Goal: Transaction & Acquisition: Purchase product/service

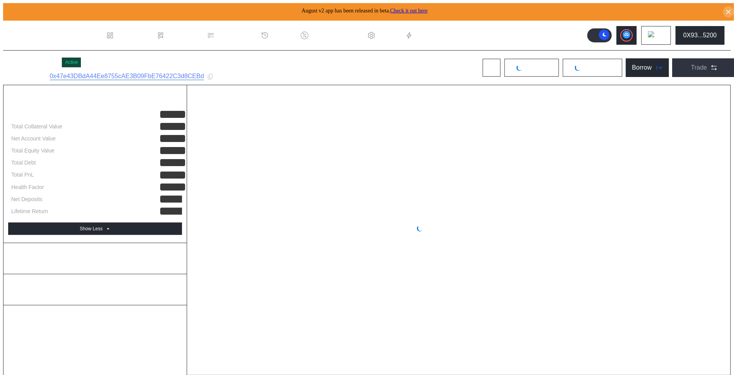
select select "*"
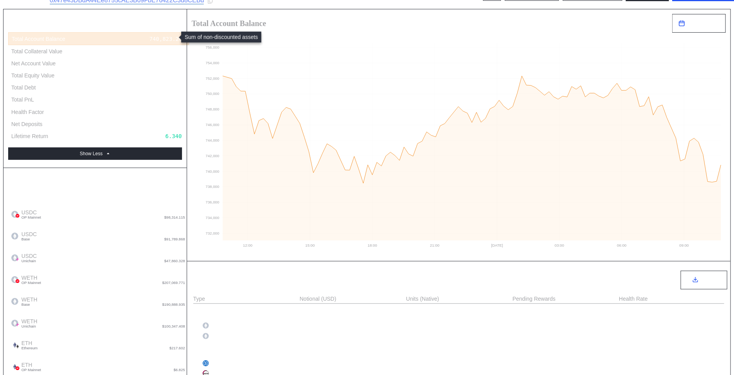
scroll to position [120, 0]
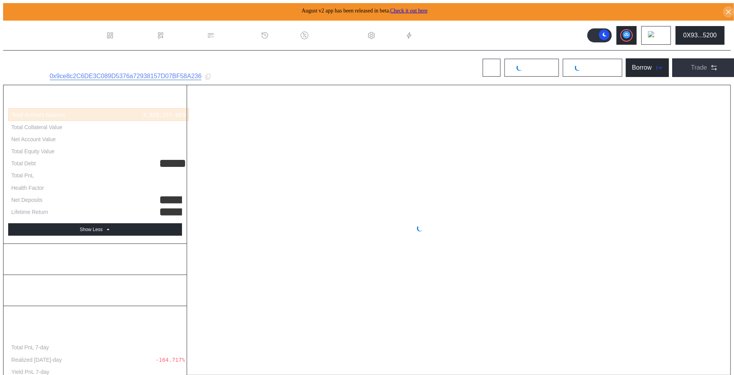
select select "*"
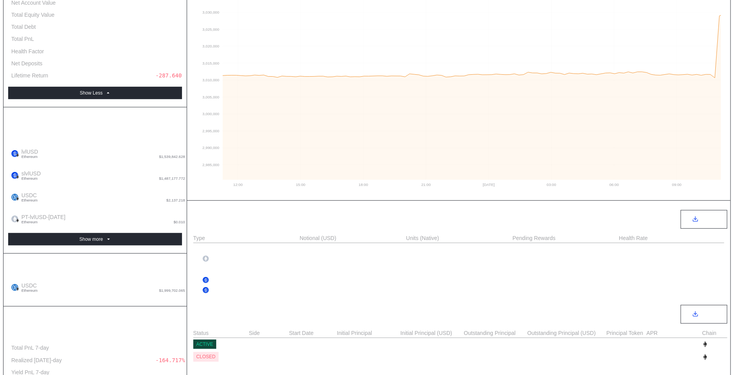
scroll to position [141, 0]
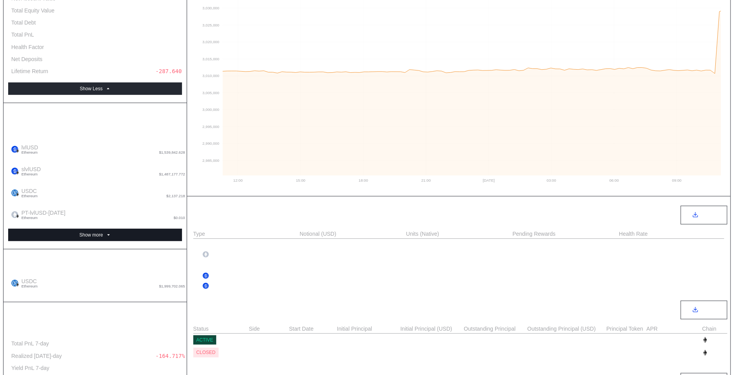
click at [127, 229] on button "Show more" at bounding box center [95, 235] width 174 height 12
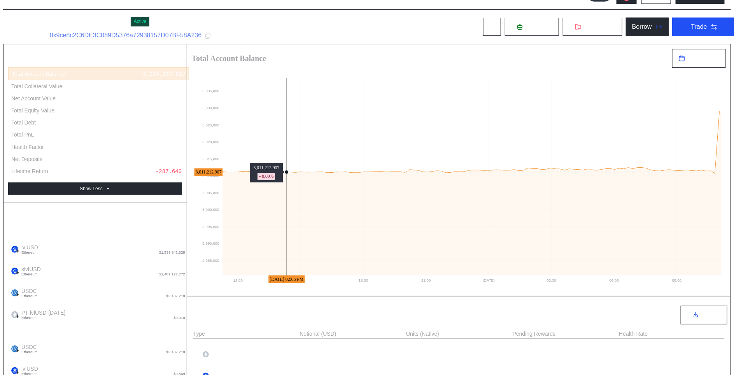
scroll to position [0, 0]
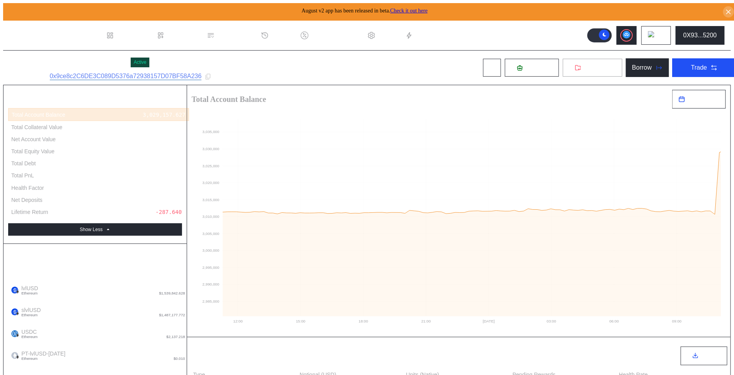
click at [575, 65] on icon at bounding box center [578, 68] width 6 height 6
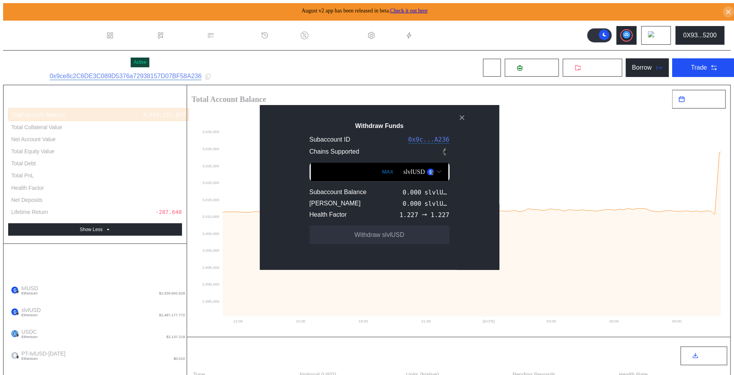
click at [411, 179] on div "slvlUSD" at bounding box center [423, 171] width 46 height 13
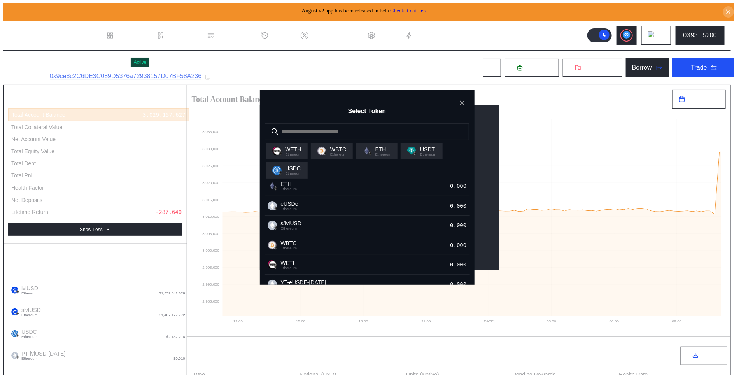
scroll to position [177, 0]
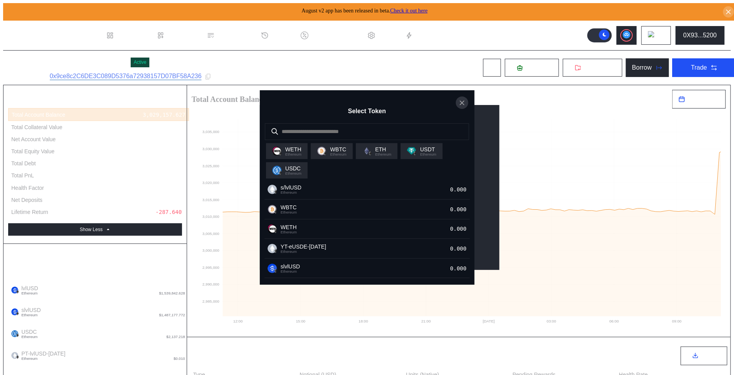
click at [461, 99] on icon "close modal" at bounding box center [462, 103] width 8 height 8
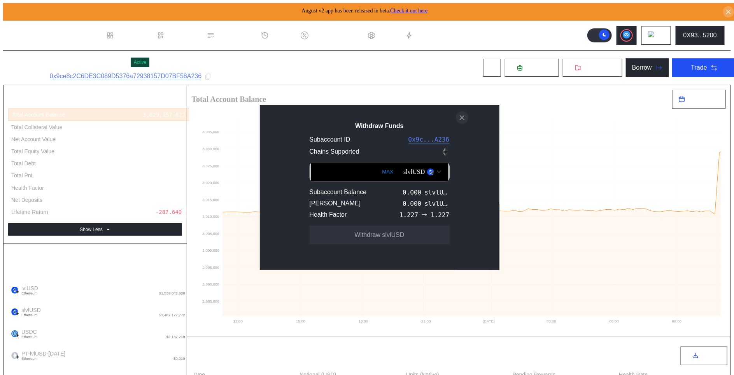
click at [459, 124] on button "close modal" at bounding box center [462, 117] width 12 height 12
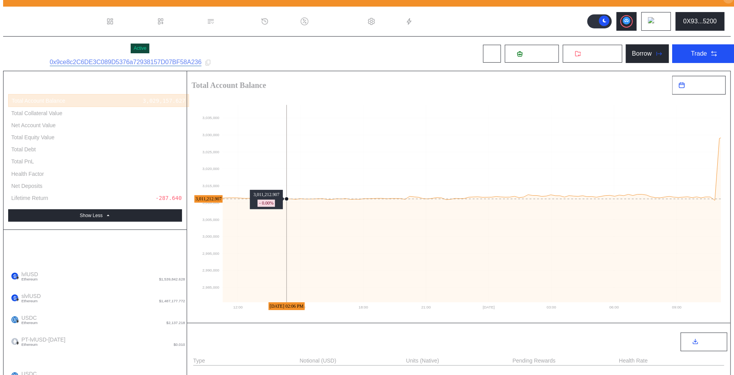
scroll to position [0, 0]
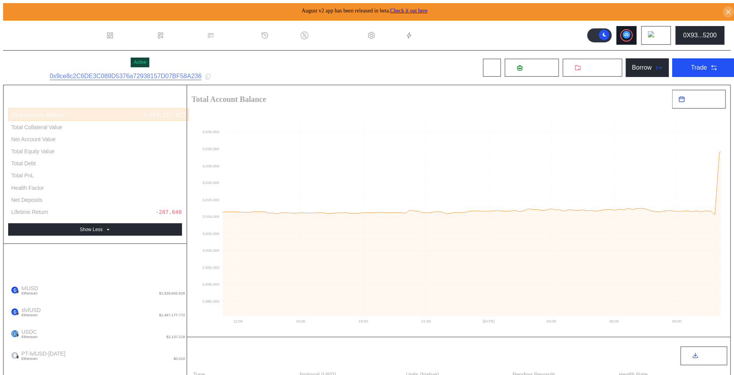
click at [628, 33] on circle at bounding box center [627, 35] width 8 height 8
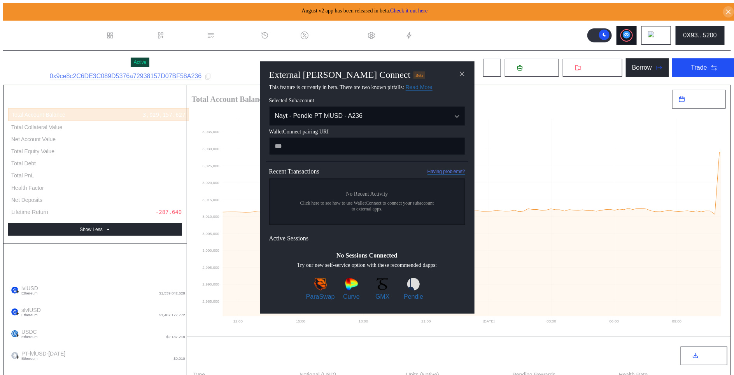
type input "**********"
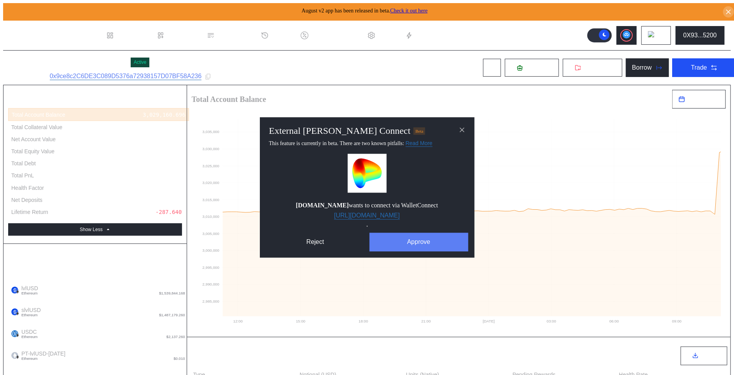
click at [433, 237] on button "Approve" at bounding box center [419, 242] width 99 height 19
